Goal: Check status: Check status

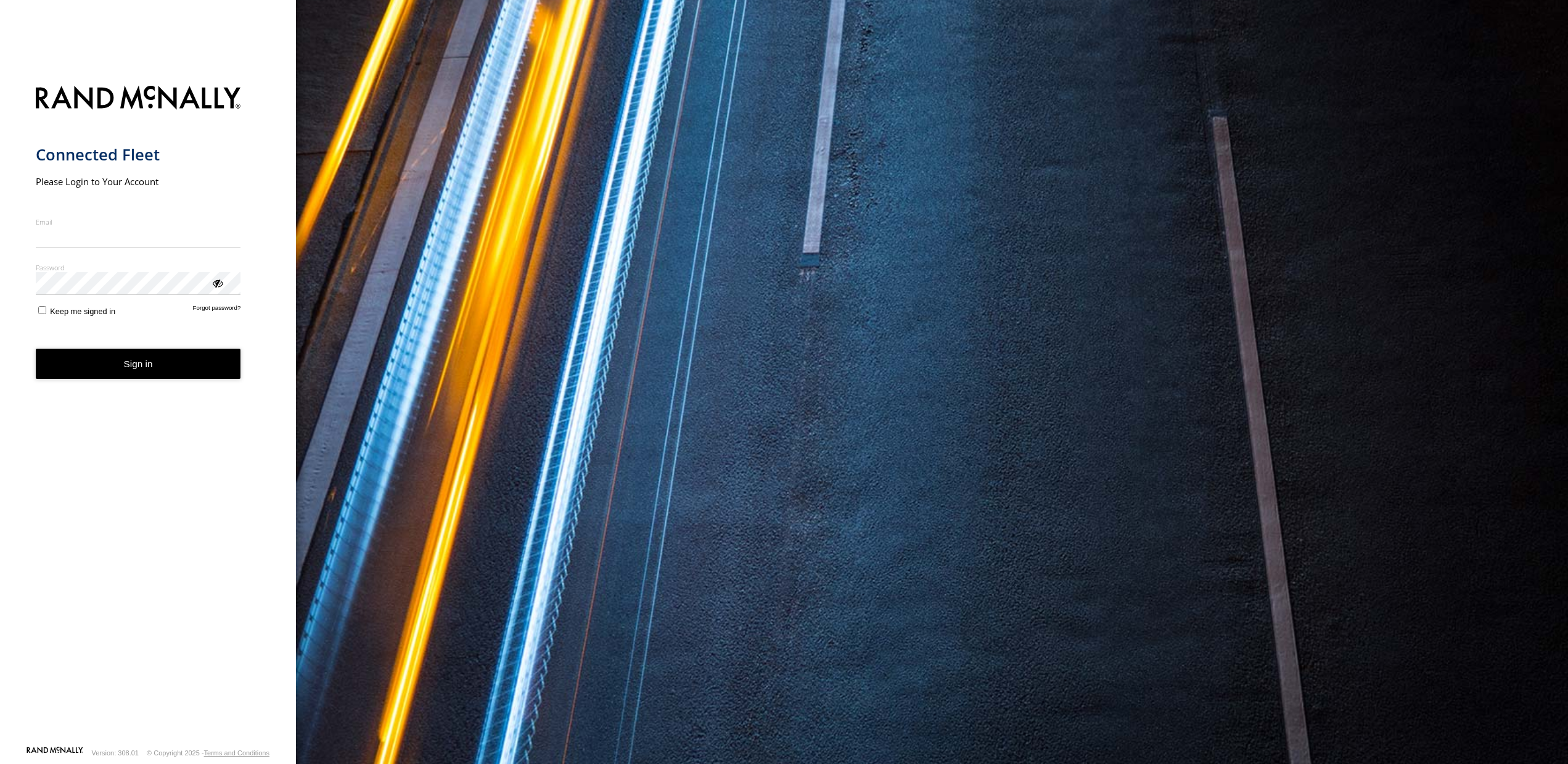
type input "**********"
click at [104, 378] on button "Sign in" at bounding box center [138, 364] width 205 height 30
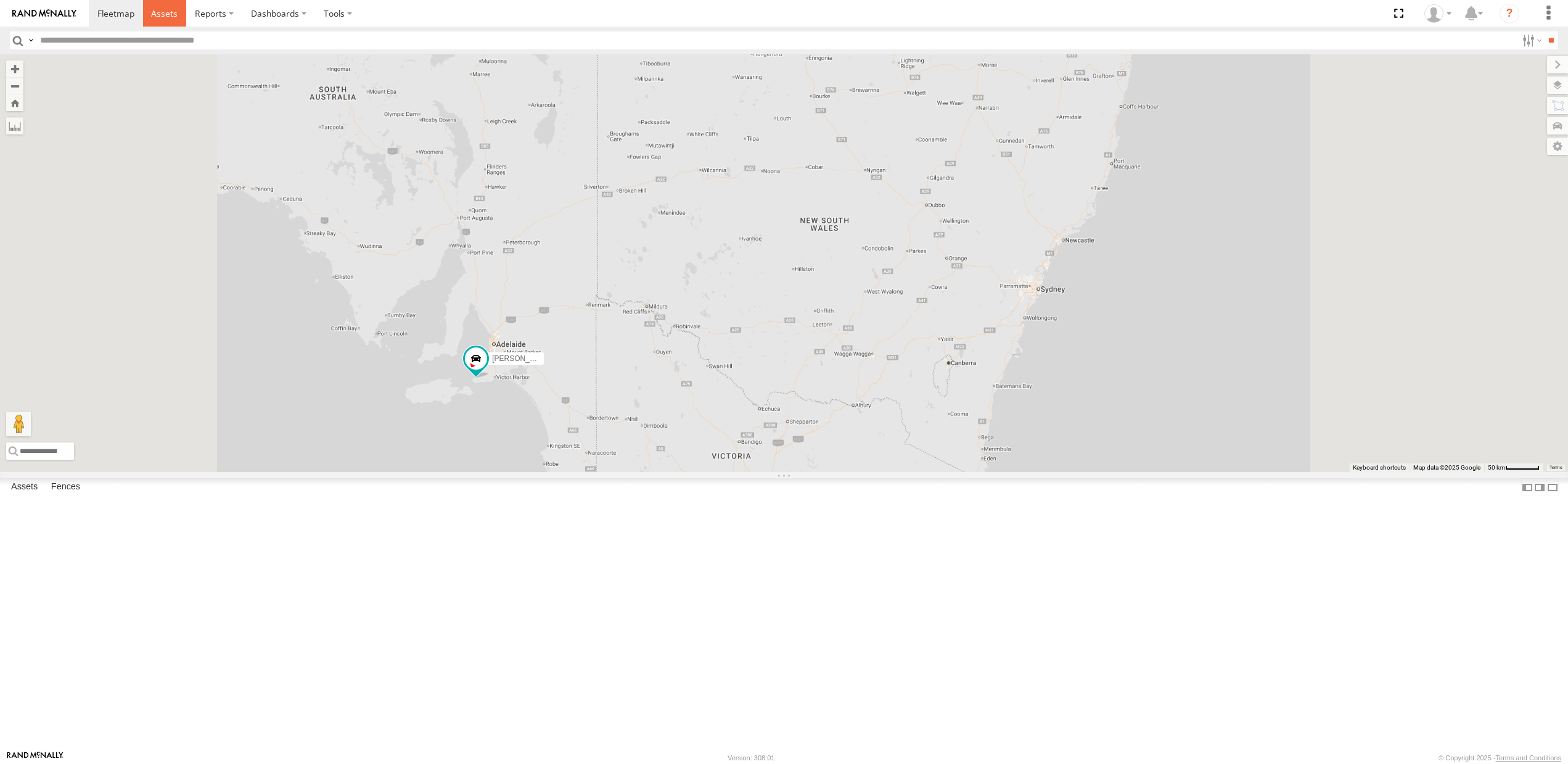
click at [163, 14] on span at bounding box center [164, 13] width 26 height 12
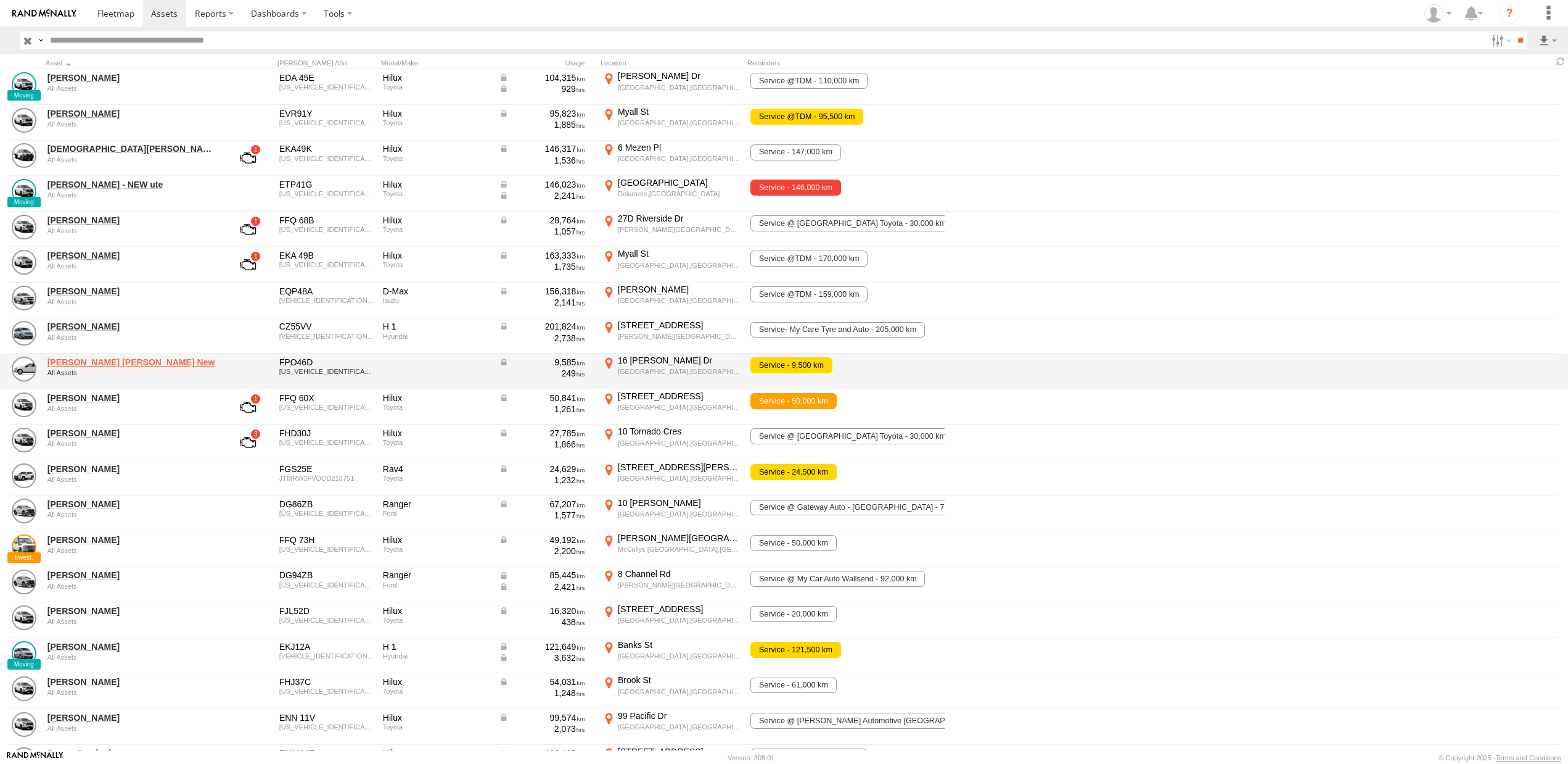
click at [118, 362] on link "Kane McDermott New" at bounding box center [131, 362] width 169 height 11
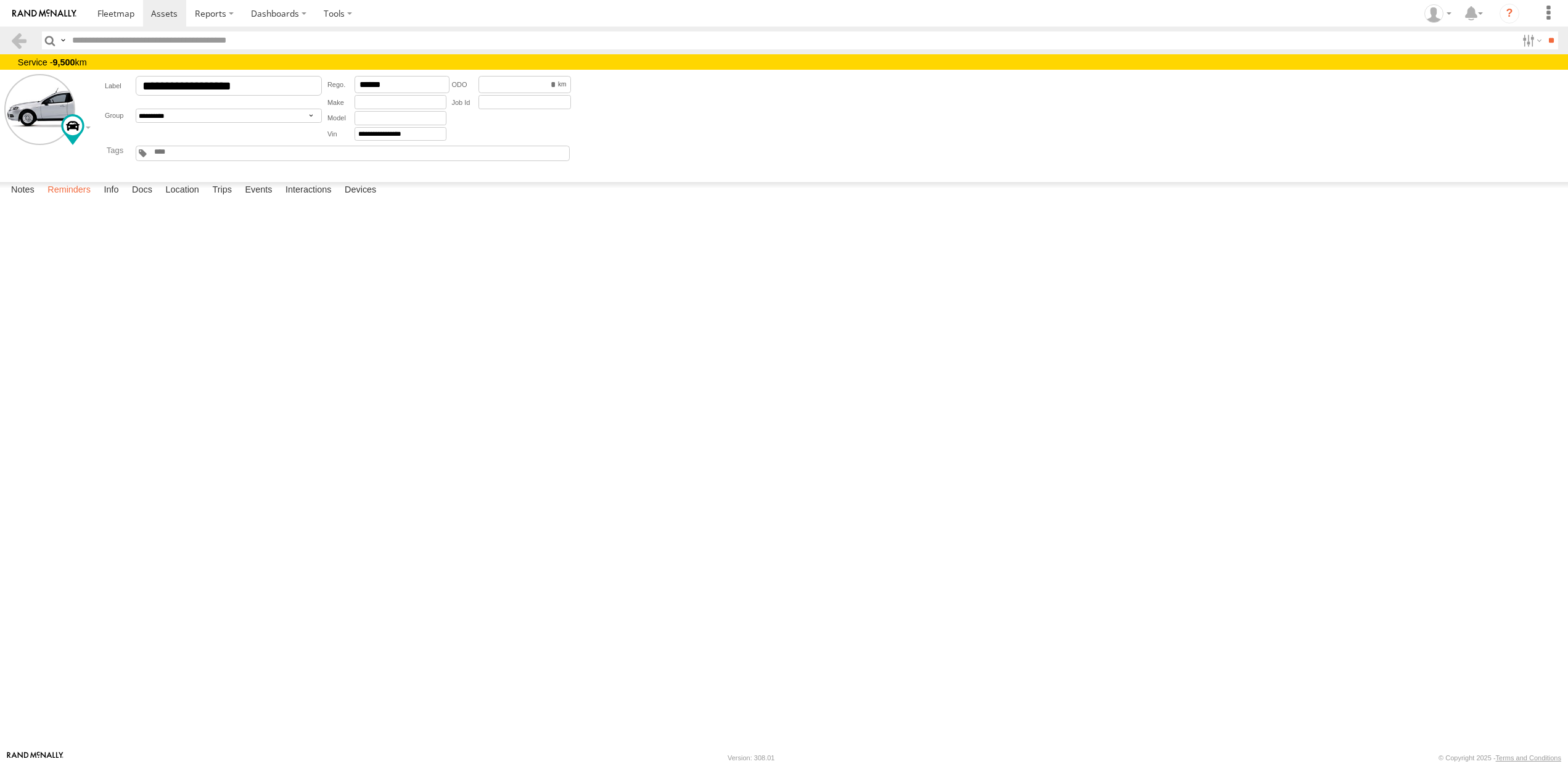
click at [85, 199] on label "Reminders" at bounding box center [69, 190] width 55 height 18
click at [160, 18] on span at bounding box center [164, 13] width 26 height 12
